Goal: Task Accomplishment & Management: Use online tool/utility

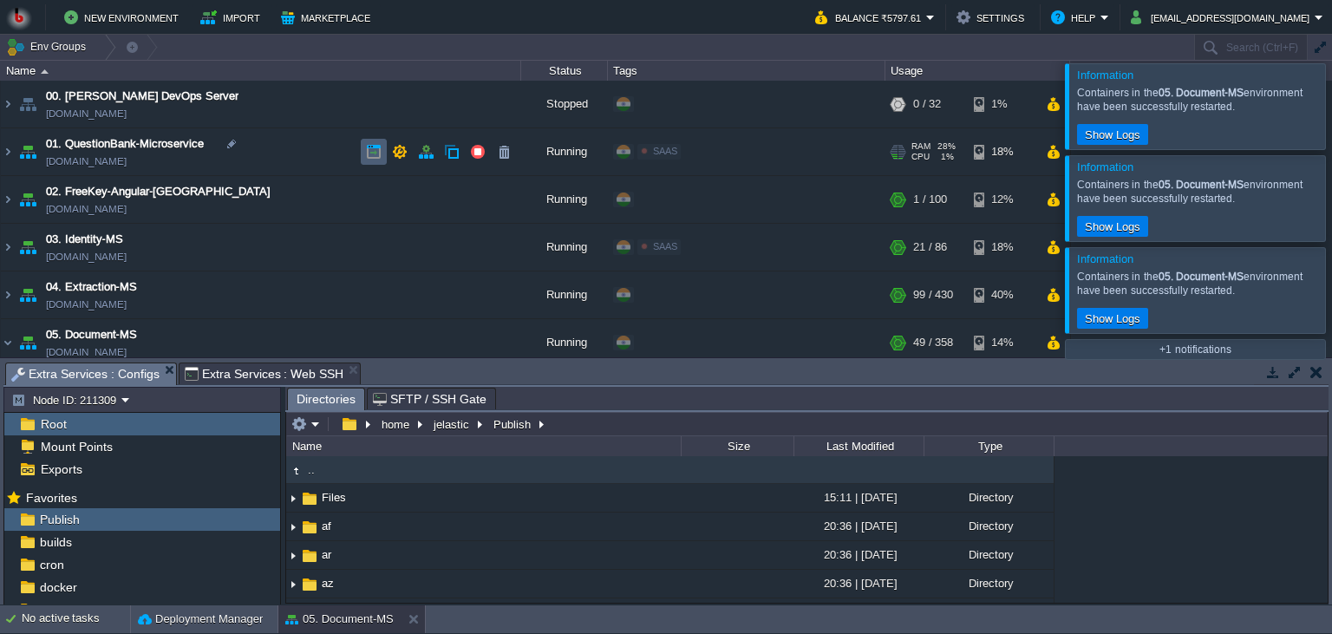
click at [380, 161] on td at bounding box center [374, 152] width 26 height 26
click at [266, 159] on td "01. QuestionBank-Microservice [DOMAIN_NAME]" at bounding box center [261, 152] width 520 height 48
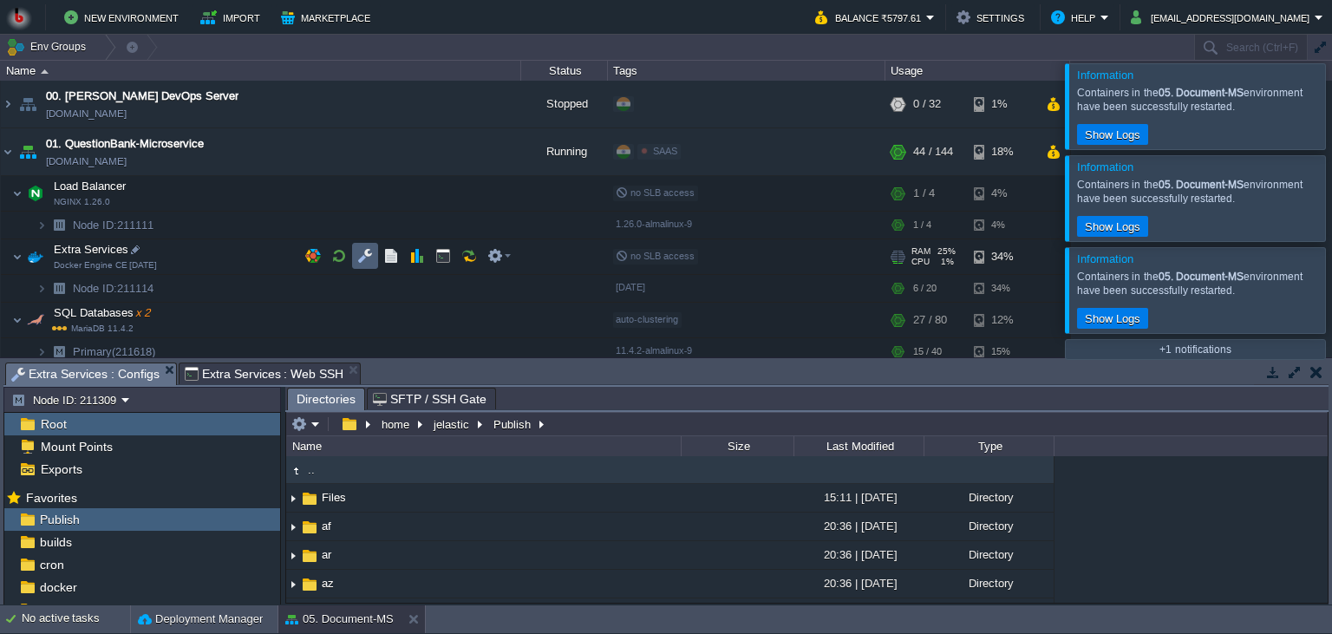
click at [363, 257] on button "button" at bounding box center [365, 256] width 16 height 16
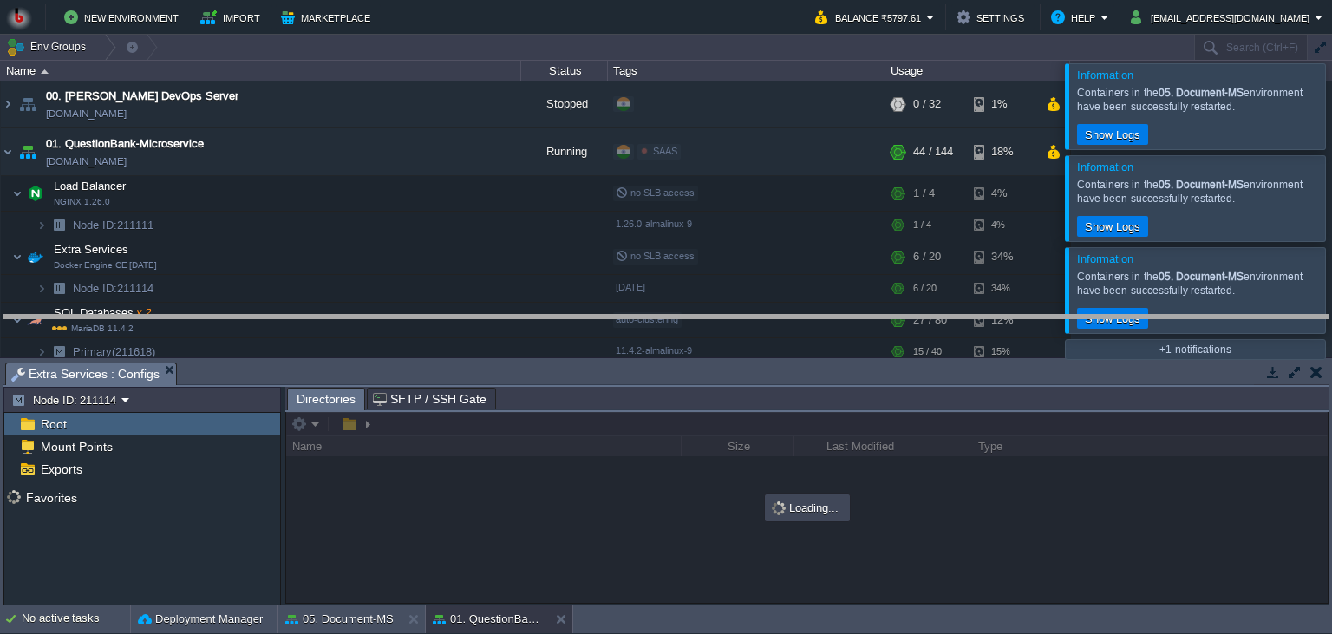
drag, startPoint x: 536, startPoint y: 366, endPoint x: 527, endPoint y: 290, distance: 76.8
click at [527, 290] on body "New Environment Import Marketplace Bonus ₹0.00 Upgrade Account Balance ₹5797.61…" at bounding box center [666, 317] width 1332 height 634
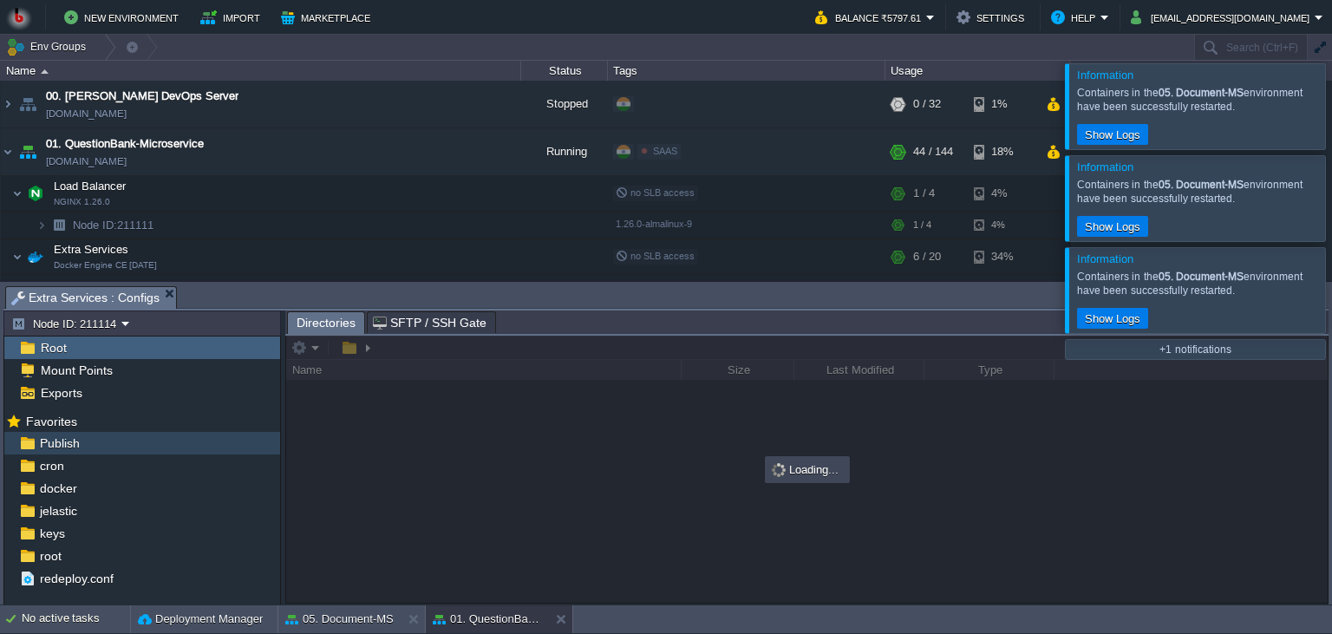
click at [212, 445] on div "Publish" at bounding box center [142, 443] width 276 height 23
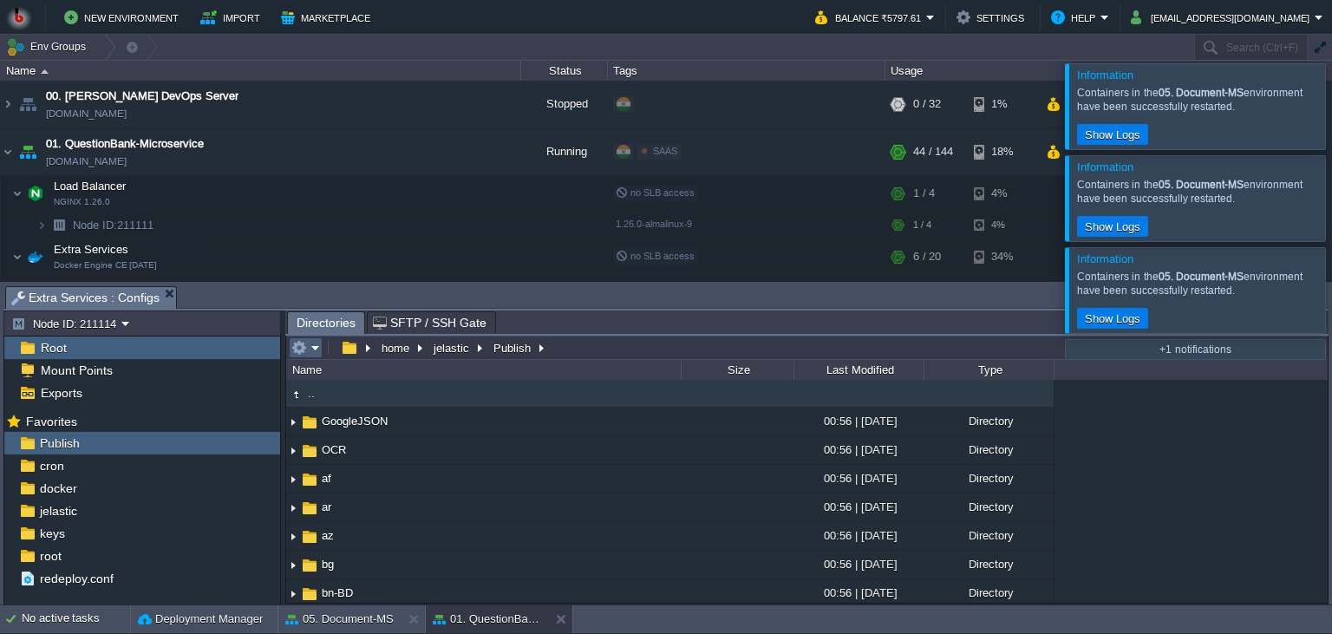
click at [315, 355] on em at bounding box center [305, 348] width 29 height 16
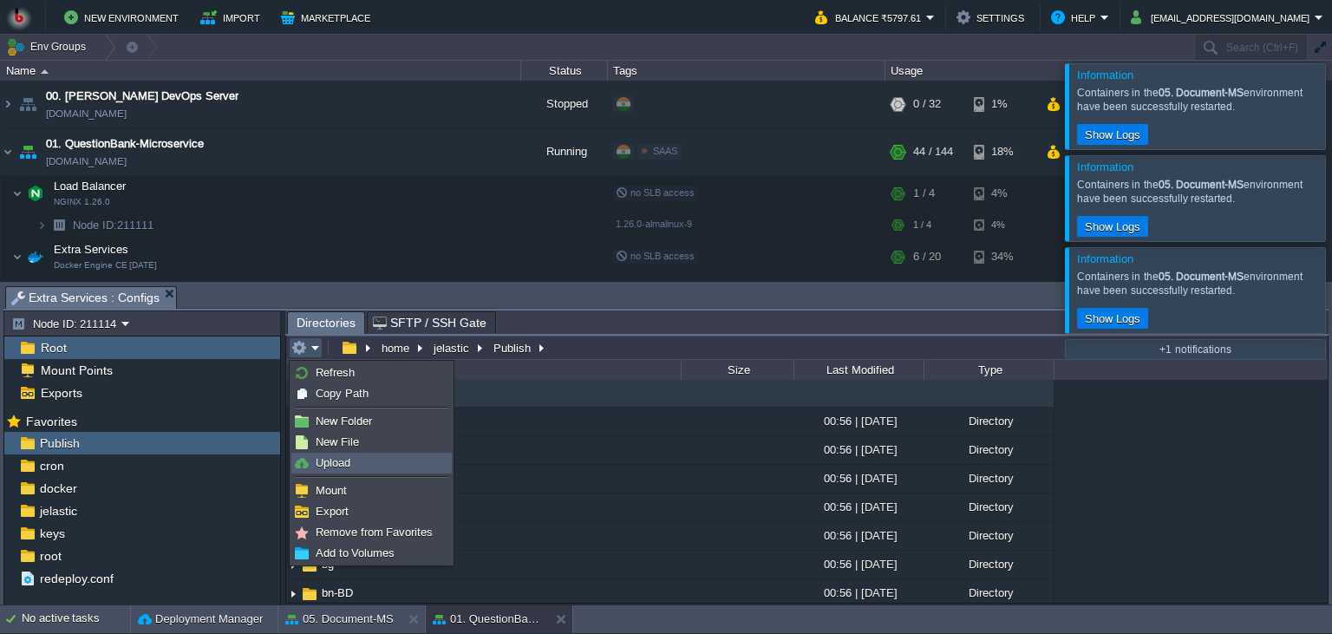
click at [353, 465] on link "Upload" at bounding box center [371, 462] width 159 height 19
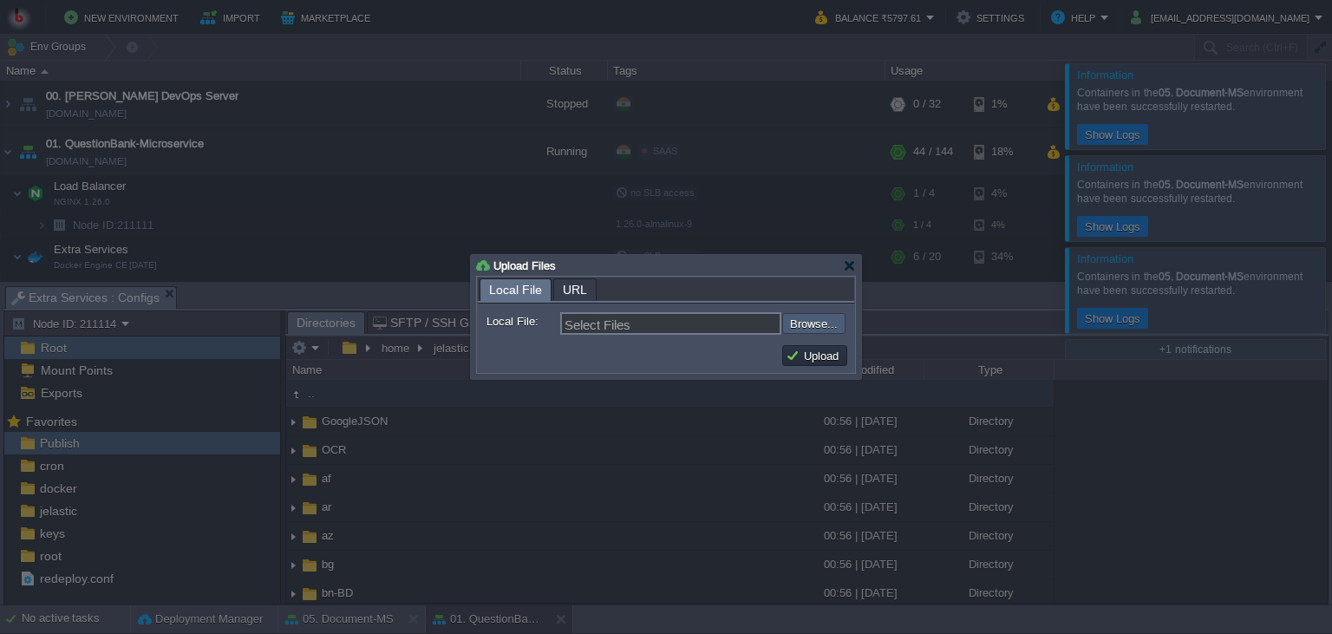
click at [803, 324] on input "file" at bounding box center [735, 323] width 219 height 21
type input "C:\fakepath\QuestionBankApp.dll"
type input "QuestionBankApp.dll"
click at [813, 355] on button "Upload" at bounding box center [814, 356] width 58 height 16
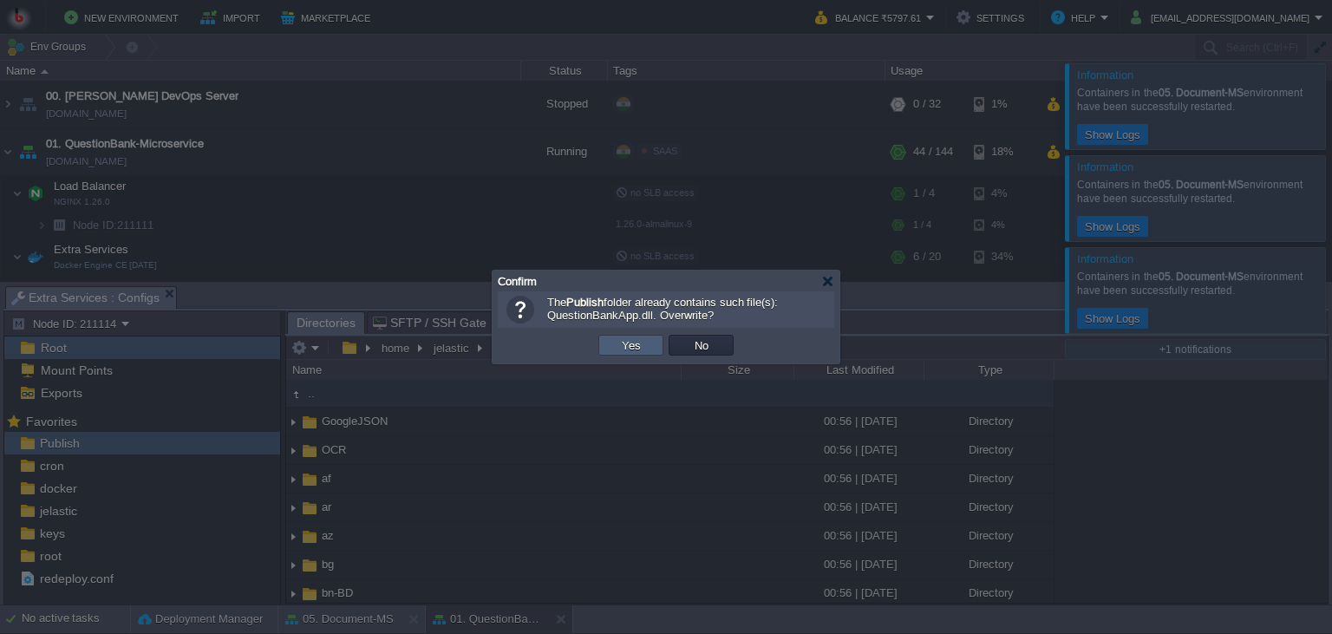
click at [643, 343] on button "Yes" at bounding box center [630, 345] width 29 height 16
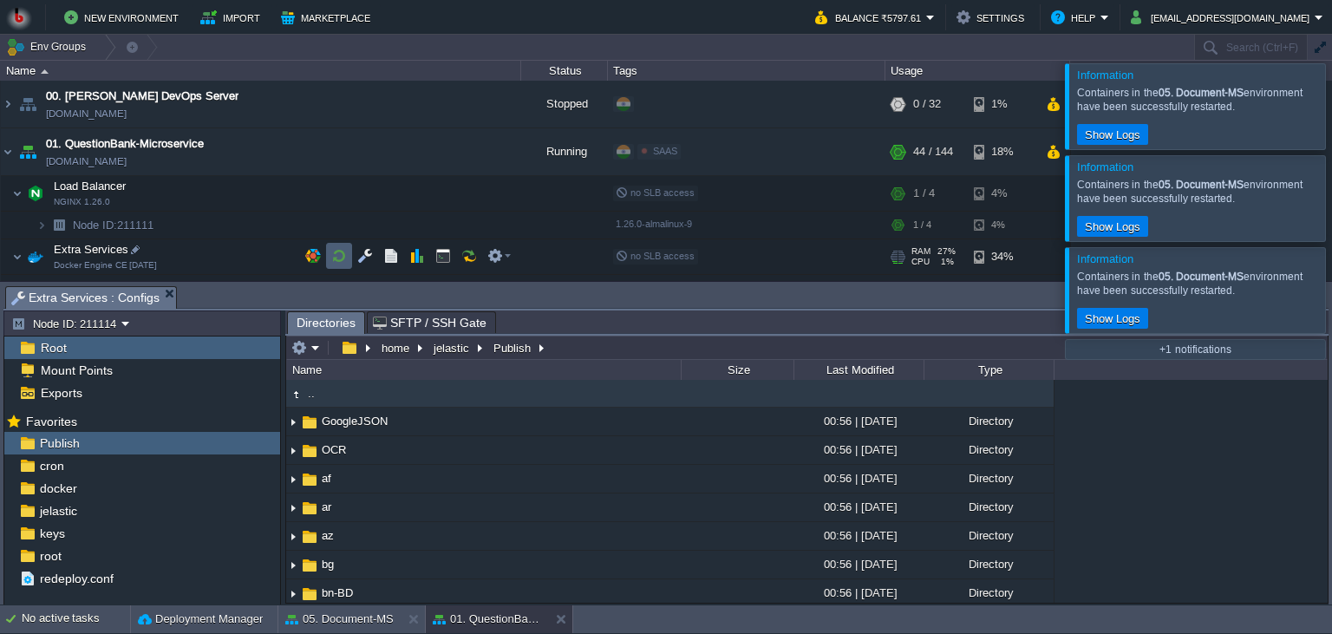
click at [338, 265] on td at bounding box center [339, 256] width 26 height 26
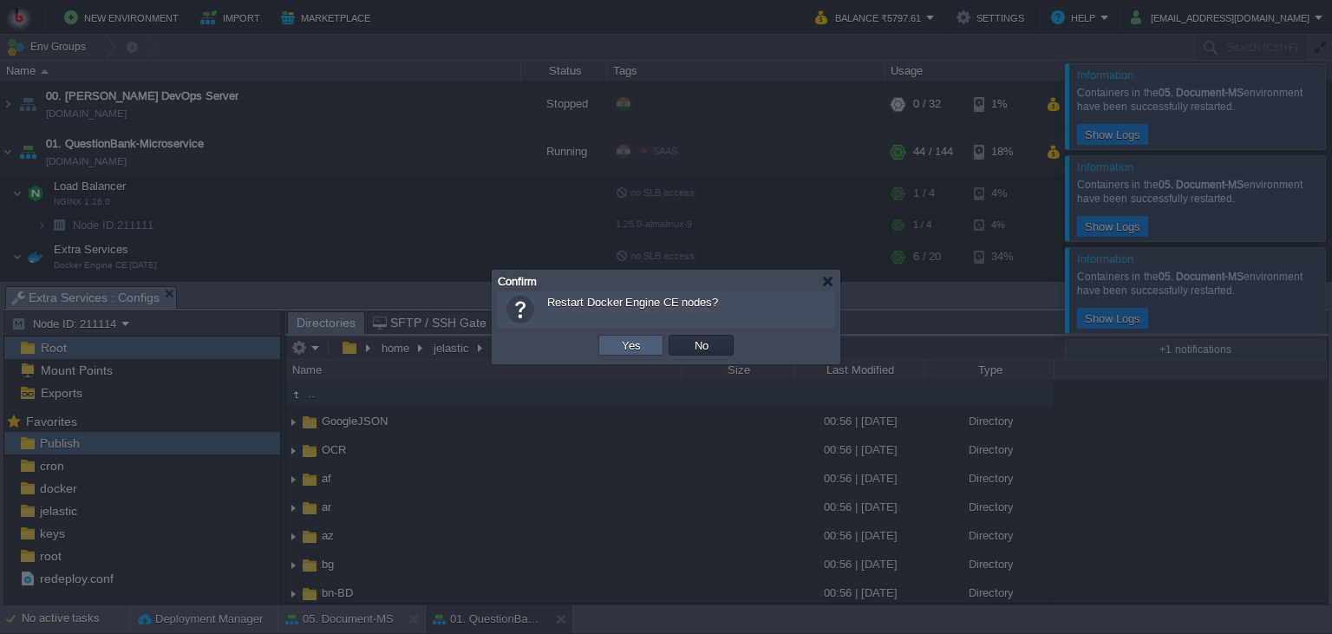
click at [661, 352] on td "Yes" at bounding box center [630, 345] width 65 height 21
